Goal: Information Seeking & Learning: Learn about a topic

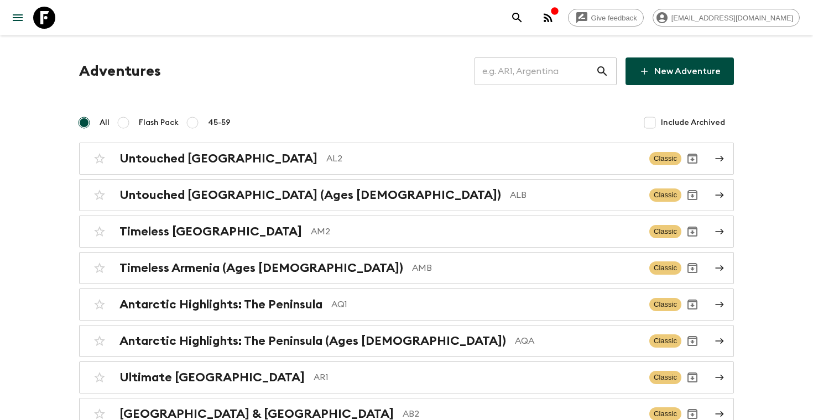
click at [513, 64] on input "text" at bounding box center [534, 71] width 121 height 31
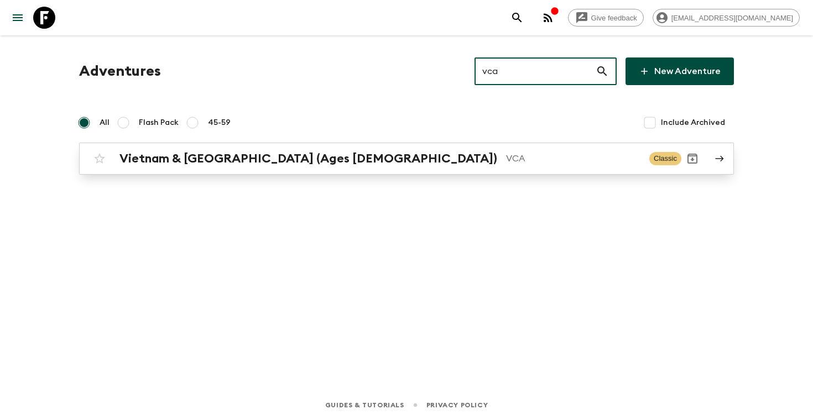
type input "vca"
click at [506, 165] on p "VCA" at bounding box center [573, 158] width 134 height 13
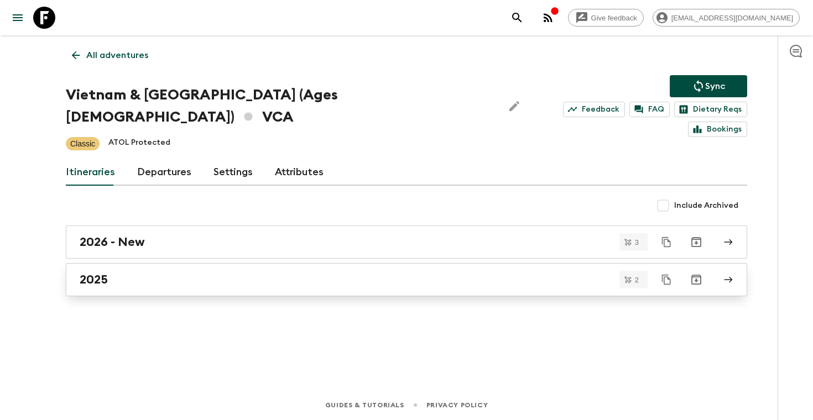
click at [133, 273] on div "2025" at bounding box center [396, 280] width 633 height 14
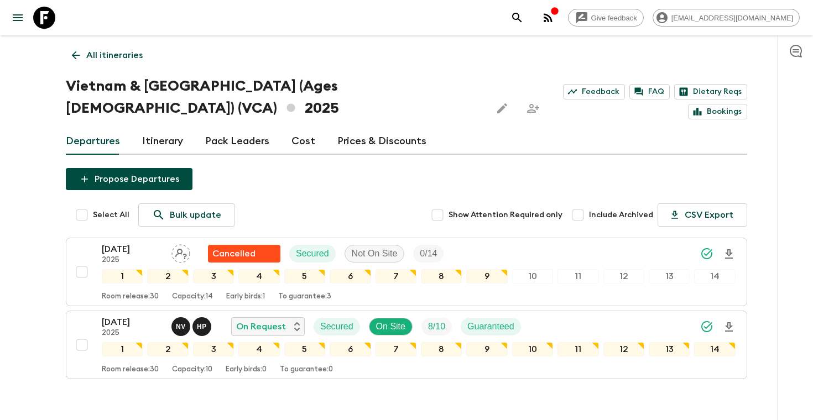
click at [161, 128] on link "Itinerary" at bounding box center [162, 141] width 41 height 27
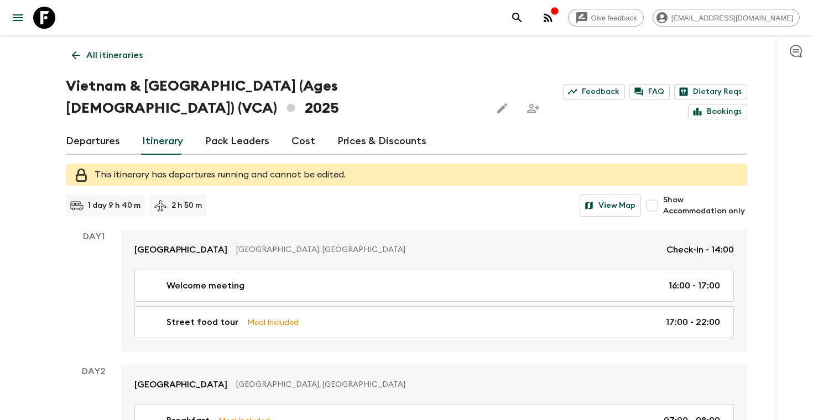
click at [103, 128] on link "Departures" at bounding box center [93, 141] width 54 height 27
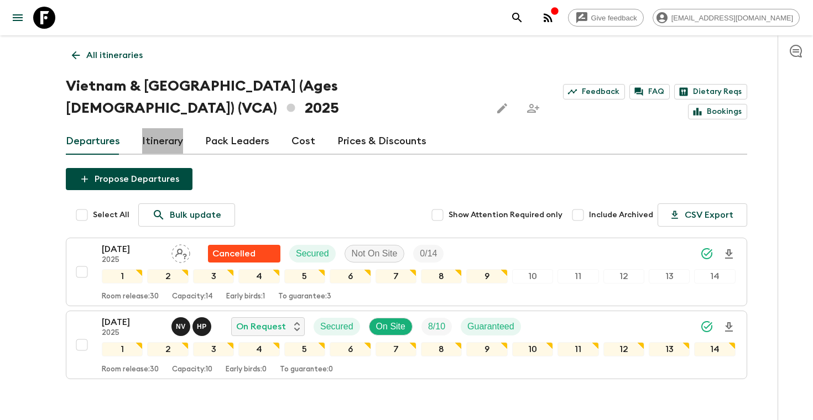
click at [155, 128] on link "Itinerary" at bounding box center [162, 141] width 41 height 27
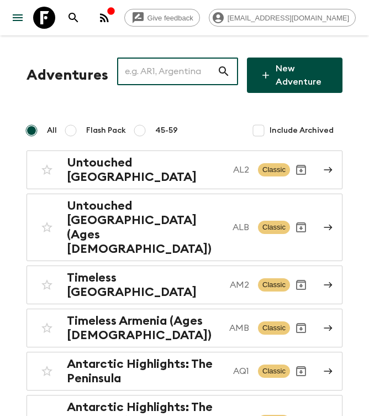
click at [147, 73] on input "text" at bounding box center [167, 71] width 100 height 31
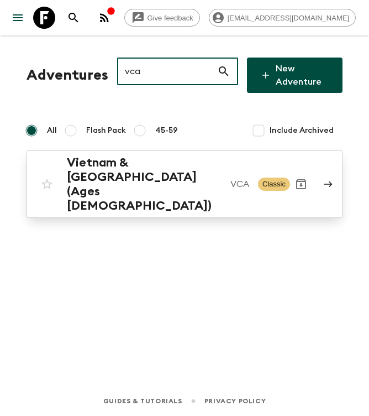
type input "vca"
click at [173, 170] on h2 "Vietnam & [GEOGRAPHIC_DATA] (Ages [DEMOGRAPHIC_DATA])" at bounding box center [144, 184] width 155 height 58
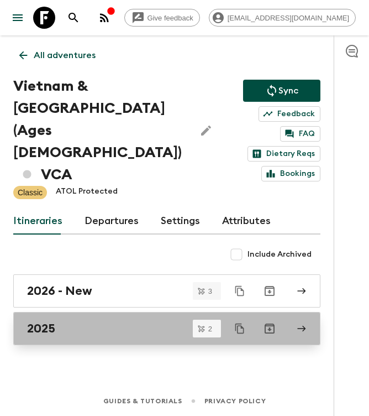
click at [75, 321] on div "2025" at bounding box center [156, 328] width 259 height 14
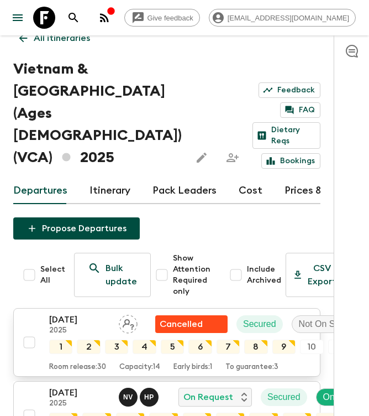
scroll to position [18, 0]
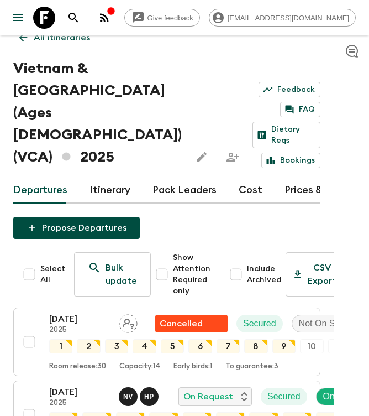
click at [95, 177] on link "Itinerary" at bounding box center [110, 190] width 41 height 27
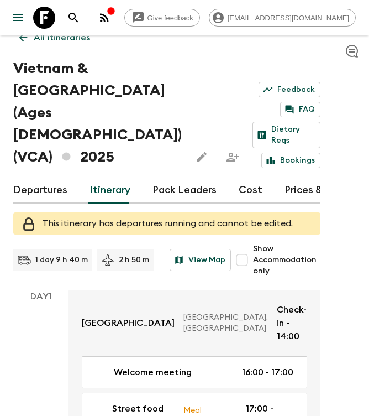
click at [62, 177] on link "Departures" at bounding box center [40, 190] width 54 height 27
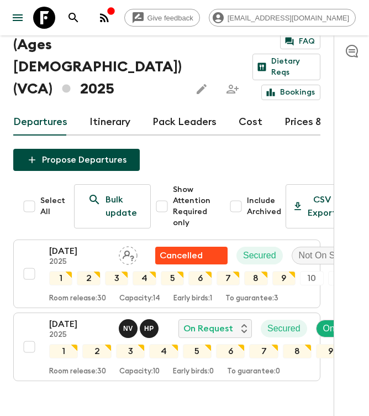
scroll to position [84, 0]
